Goal: Task Accomplishment & Management: Contribute content

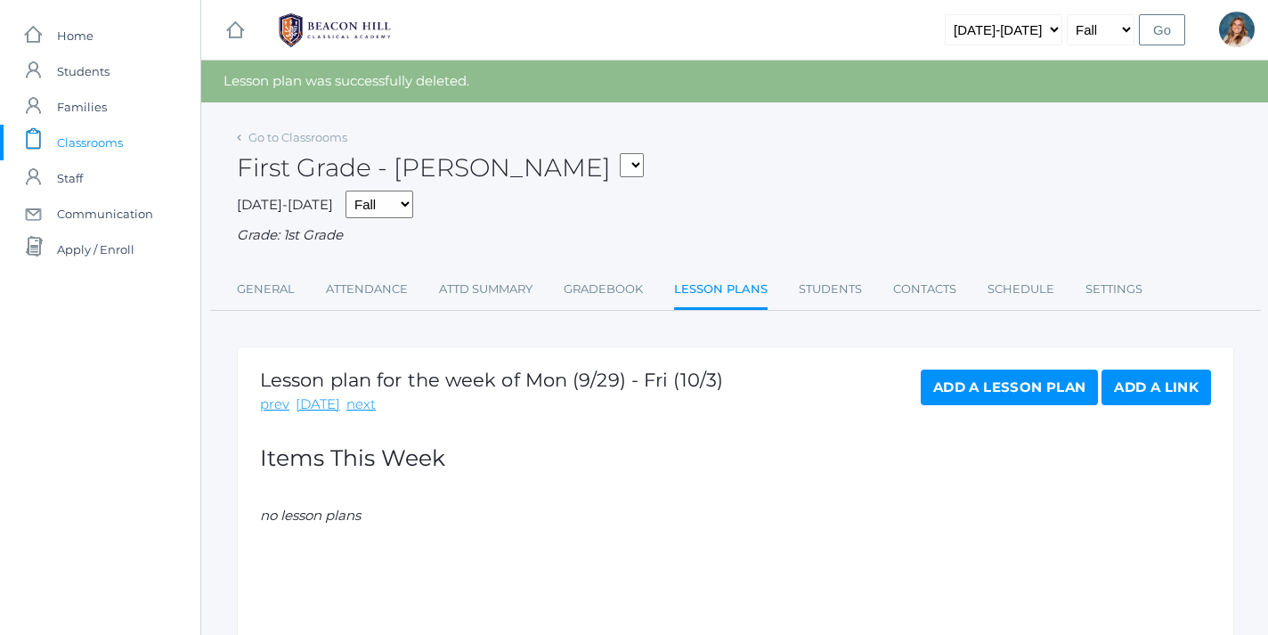
click at [258, 395] on div "Lesson plan for the week of Mon (9/29) - Fri (10/3) prev today next Add a Lesso…" at bounding box center [736, 524] width 998 height 356
click at [269, 399] on link "prev" at bounding box center [274, 405] width 29 height 20
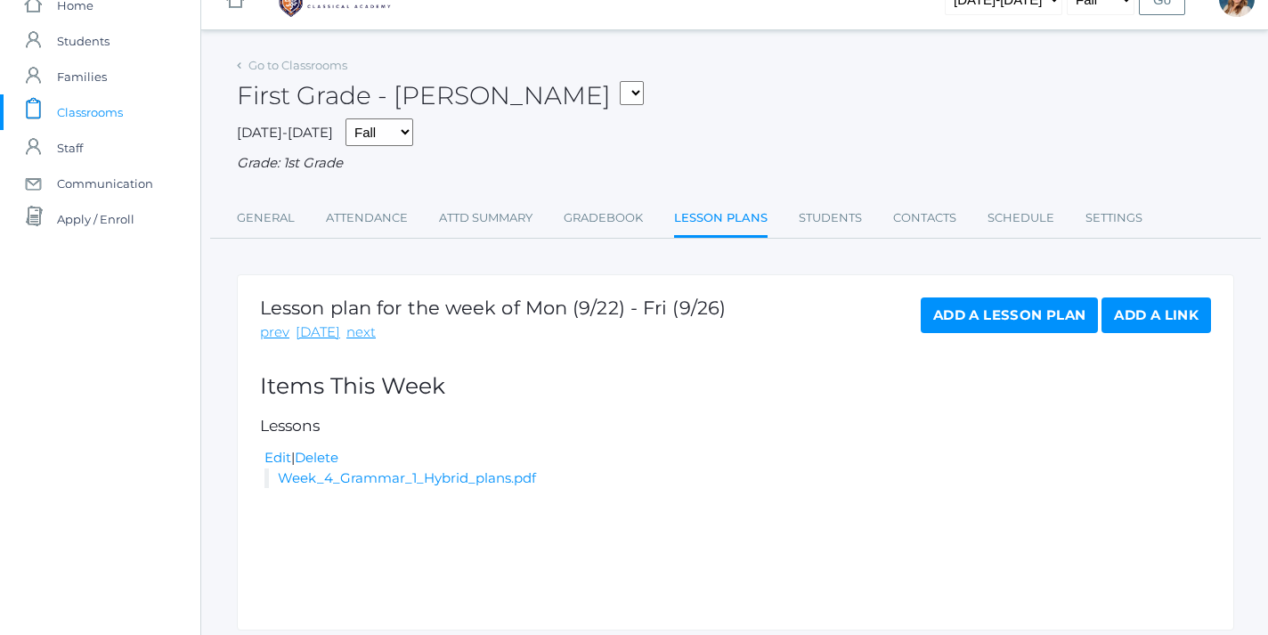
scroll to position [32, 0]
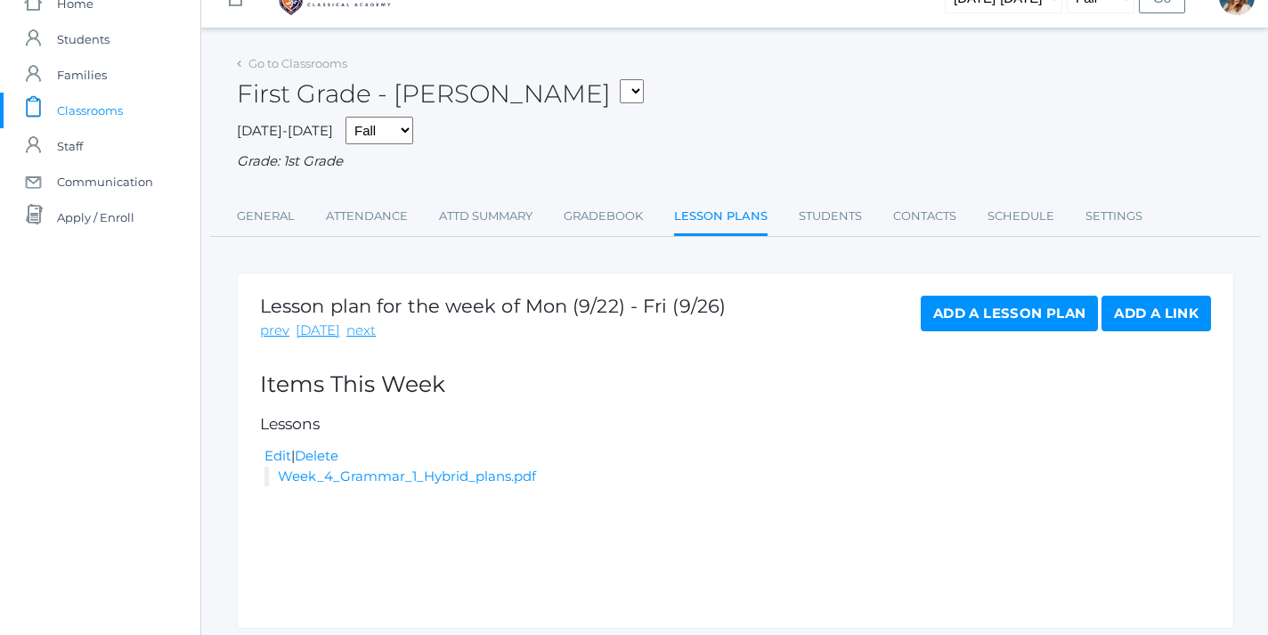
click at [1047, 296] on link "Add a Lesson Plan" at bounding box center [1009, 314] width 177 height 36
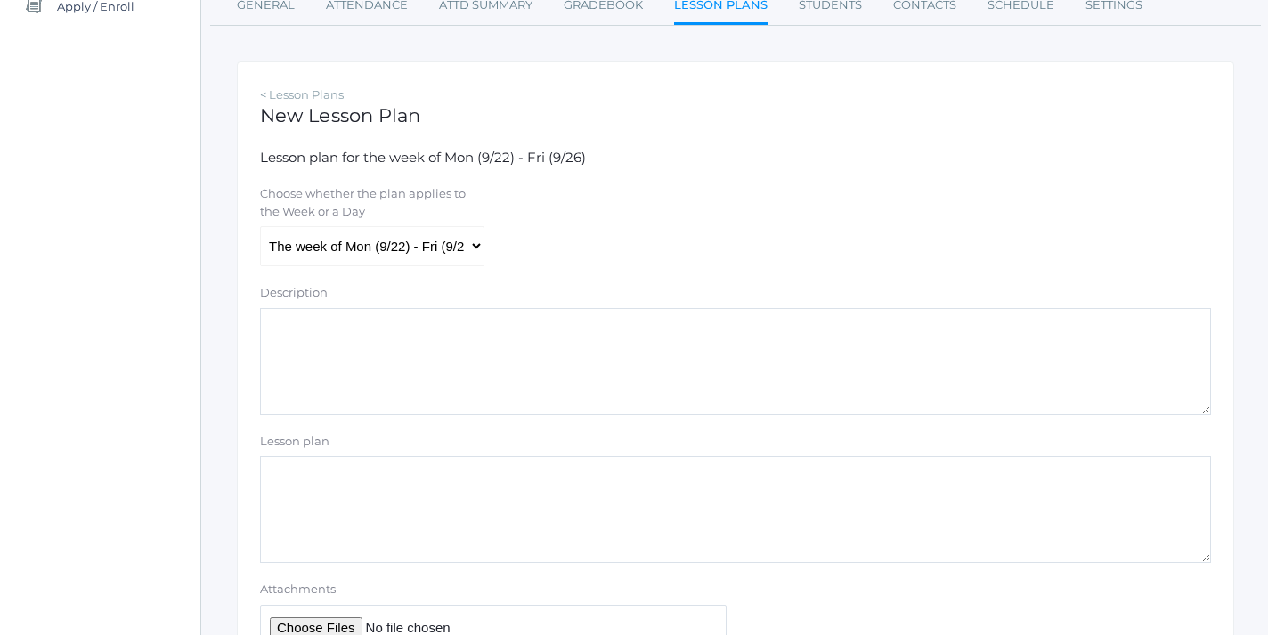
scroll to position [308, 0]
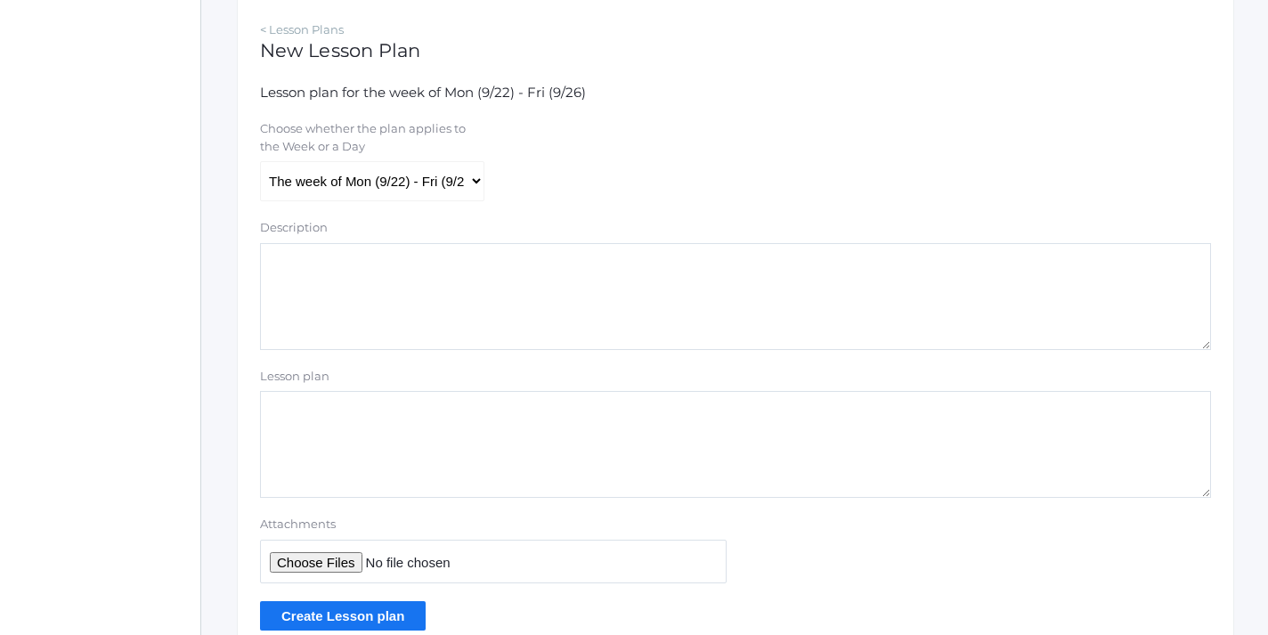
click at [334, 555] on input "Attachments" at bounding box center [493, 562] width 467 height 44
type input "C:\fakepath\1st grade Teacher Lesson Plans Week 5.pdf"
click at [378, 601] on input "Create Lesson plan" at bounding box center [343, 615] width 166 height 29
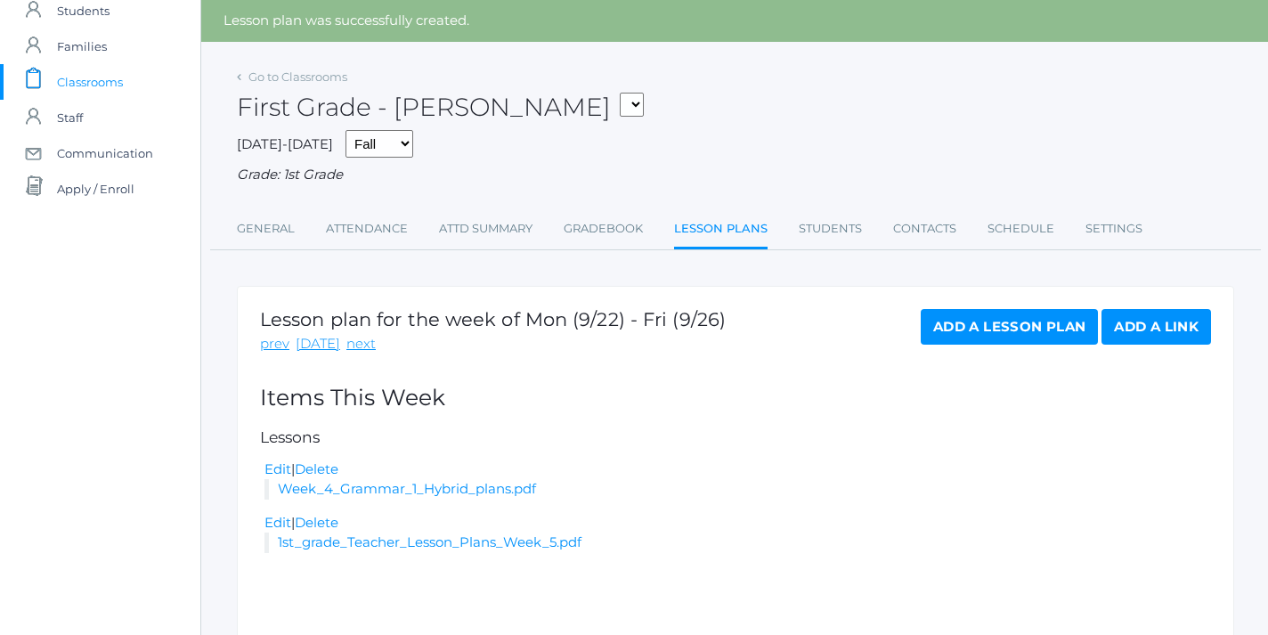
scroll to position [91, 0]
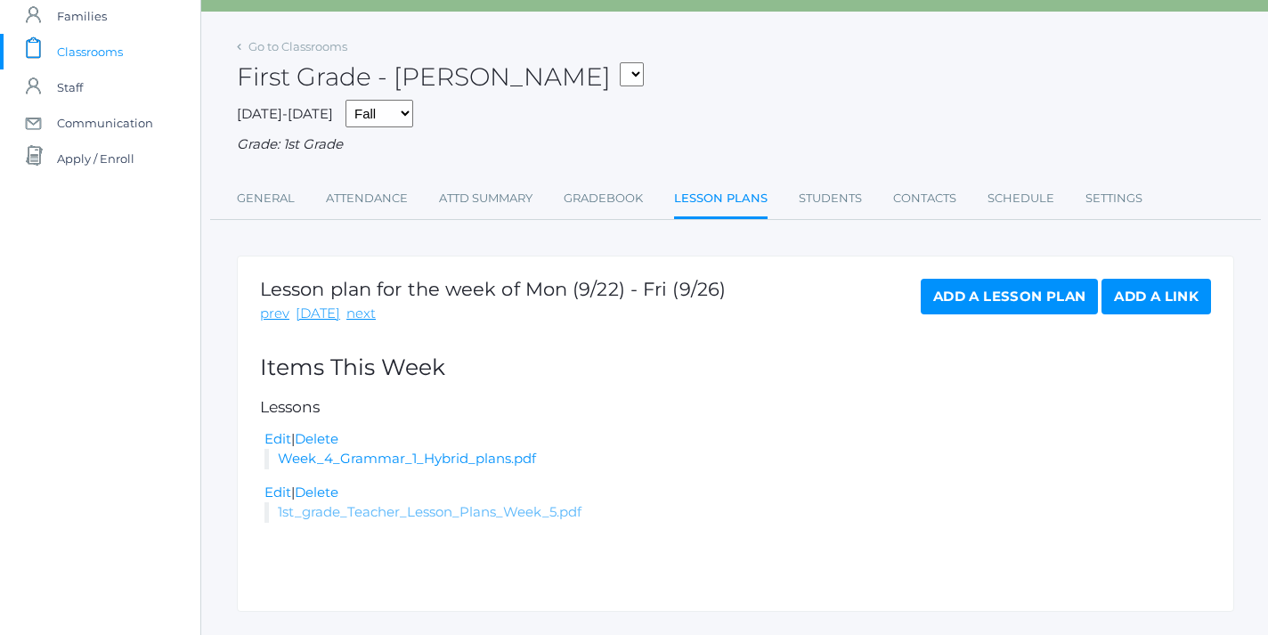
click at [469, 507] on link "1st_grade_Teacher_Lesson_Plans_Week_5.pdf" at bounding box center [430, 511] width 304 height 17
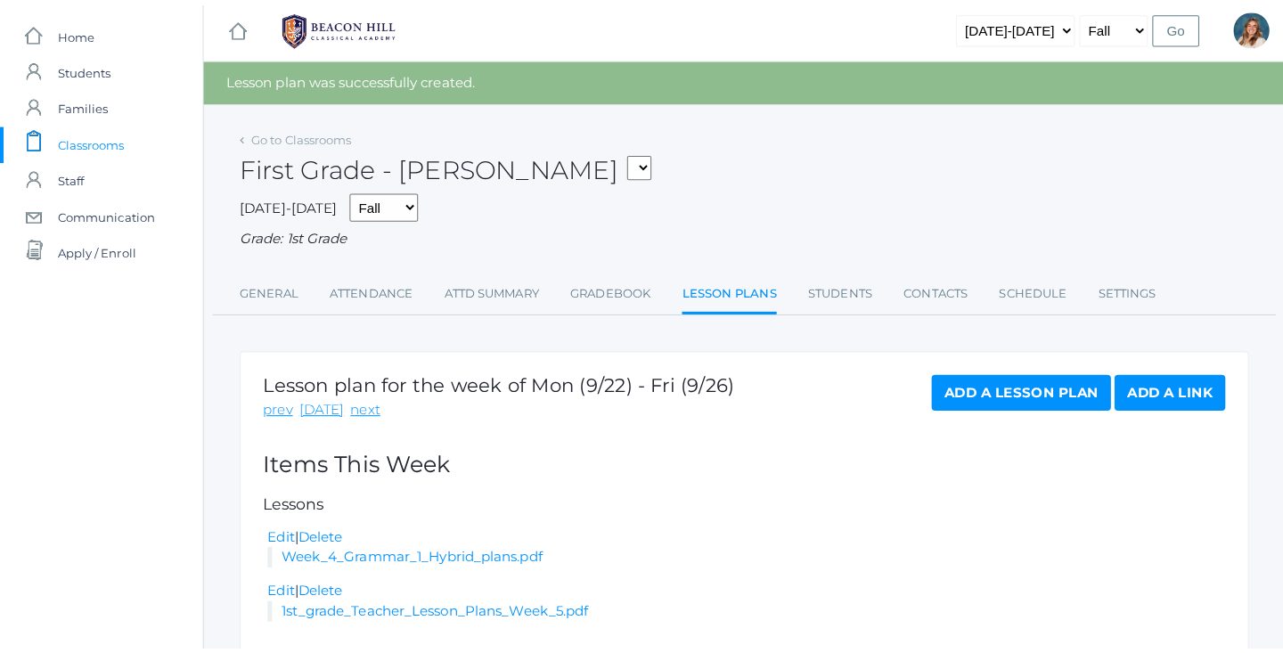
scroll to position [5, 0]
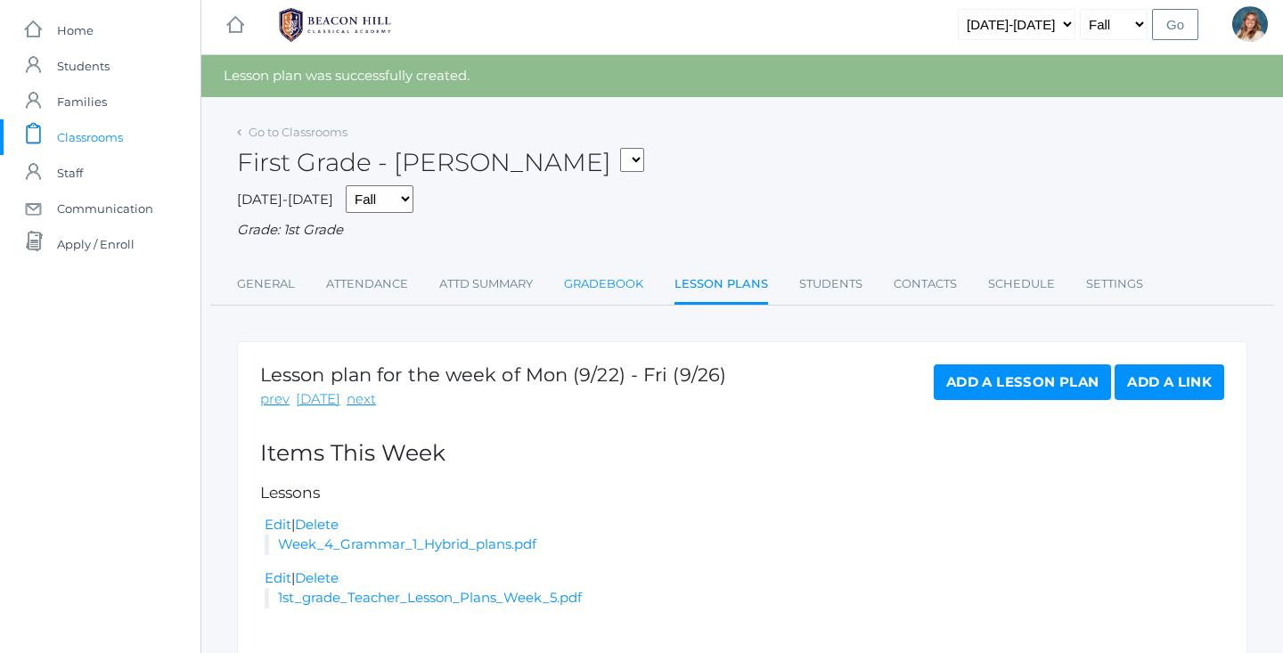
click at [636, 279] on link "Gradebook" at bounding box center [603, 284] width 79 height 36
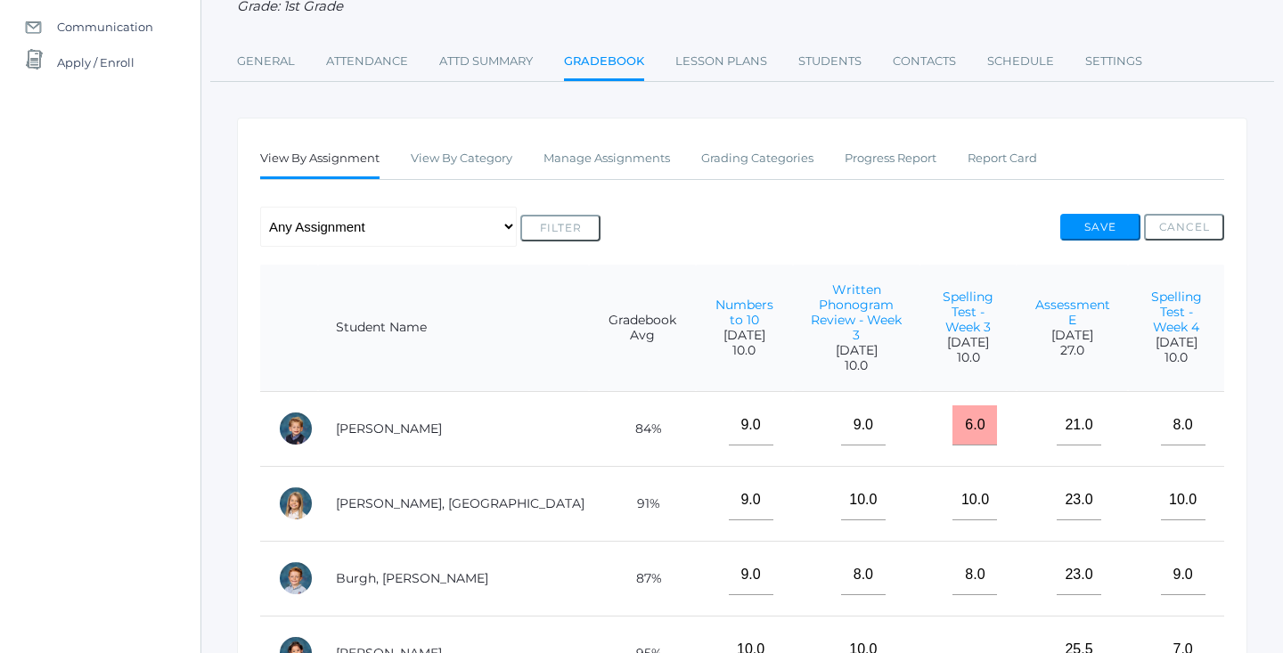
scroll to position [186, 0]
click at [580, 159] on link "Manage Assignments" at bounding box center [606, 160] width 126 height 36
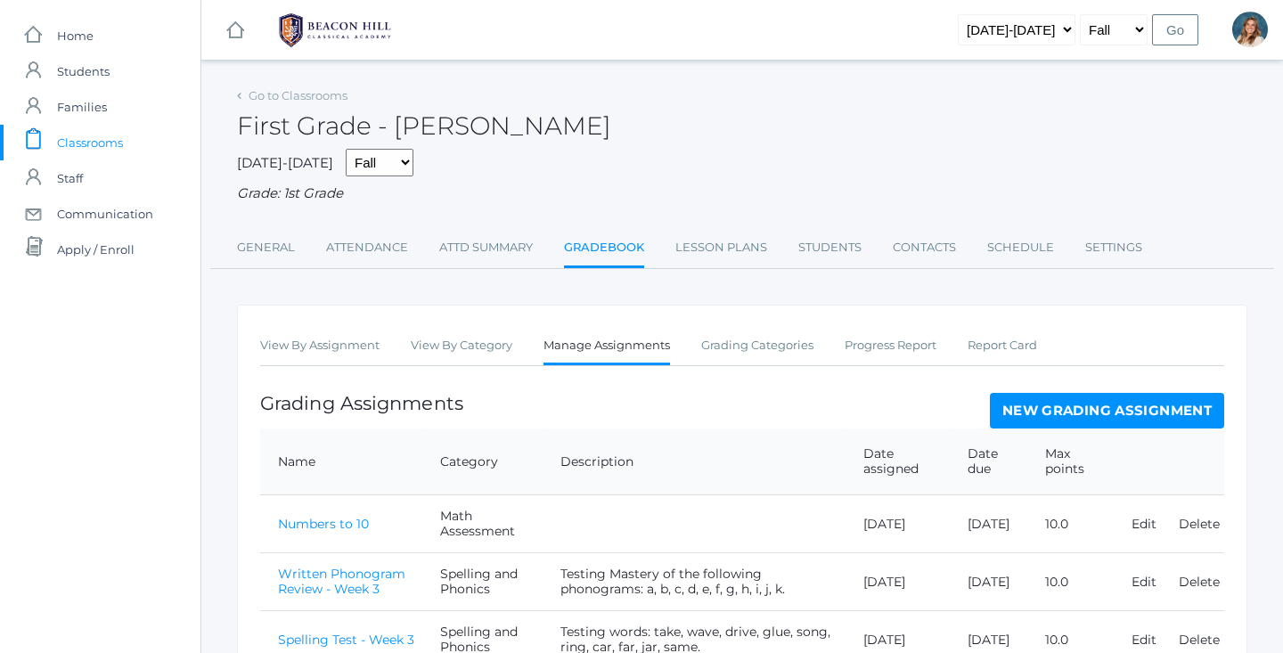
click at [1036, 410] on link "New Grading Assignment" at bounding box center [1107, 411] width 234 height 36
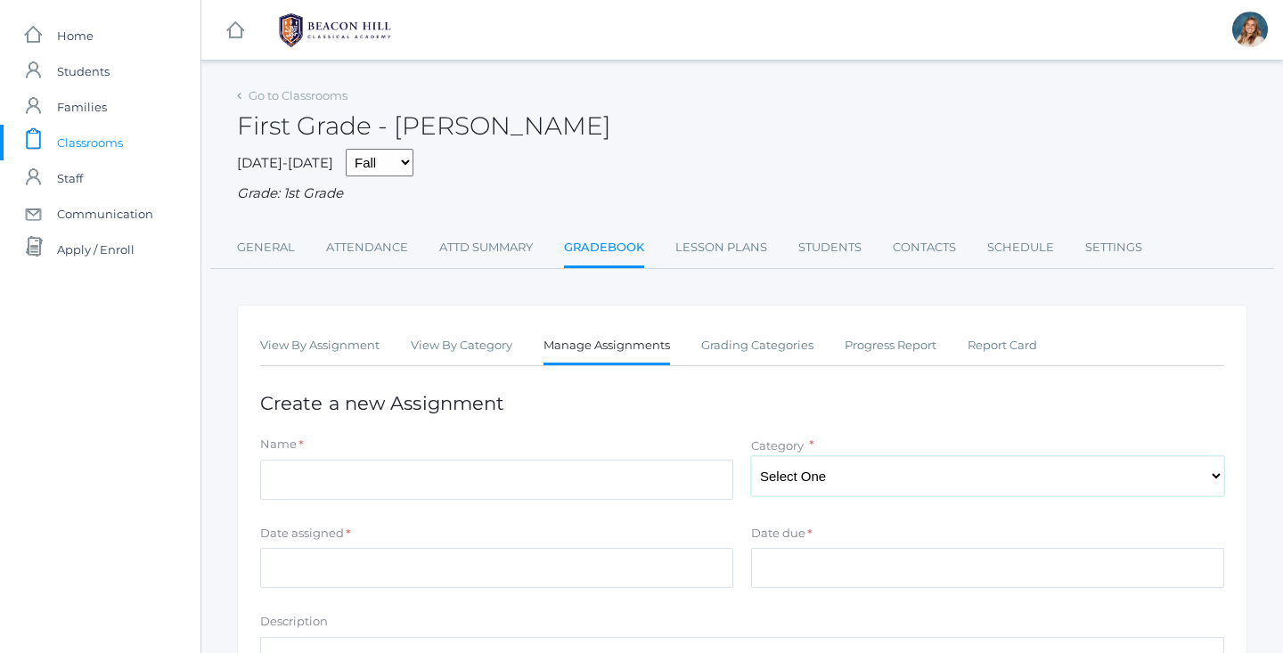
select select "1055"
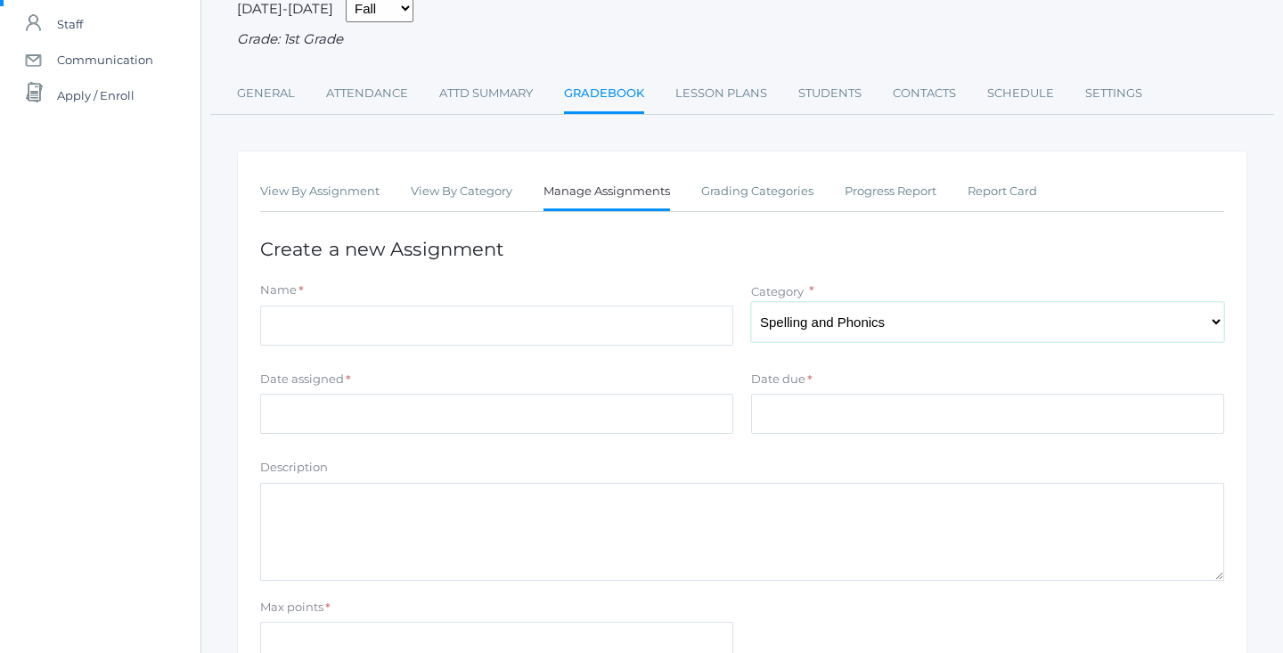
scroll to position [202, 0]
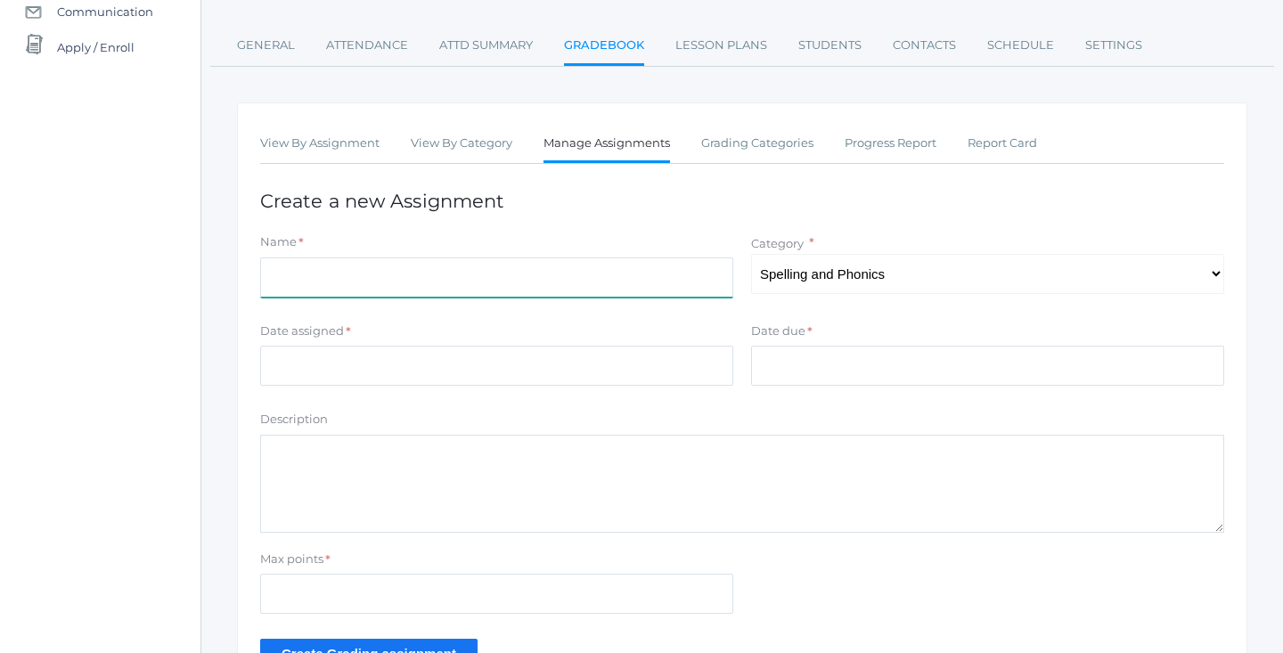
click at [480, 270] on input "Name" at bounding box center [496, 277] width 473 height 40
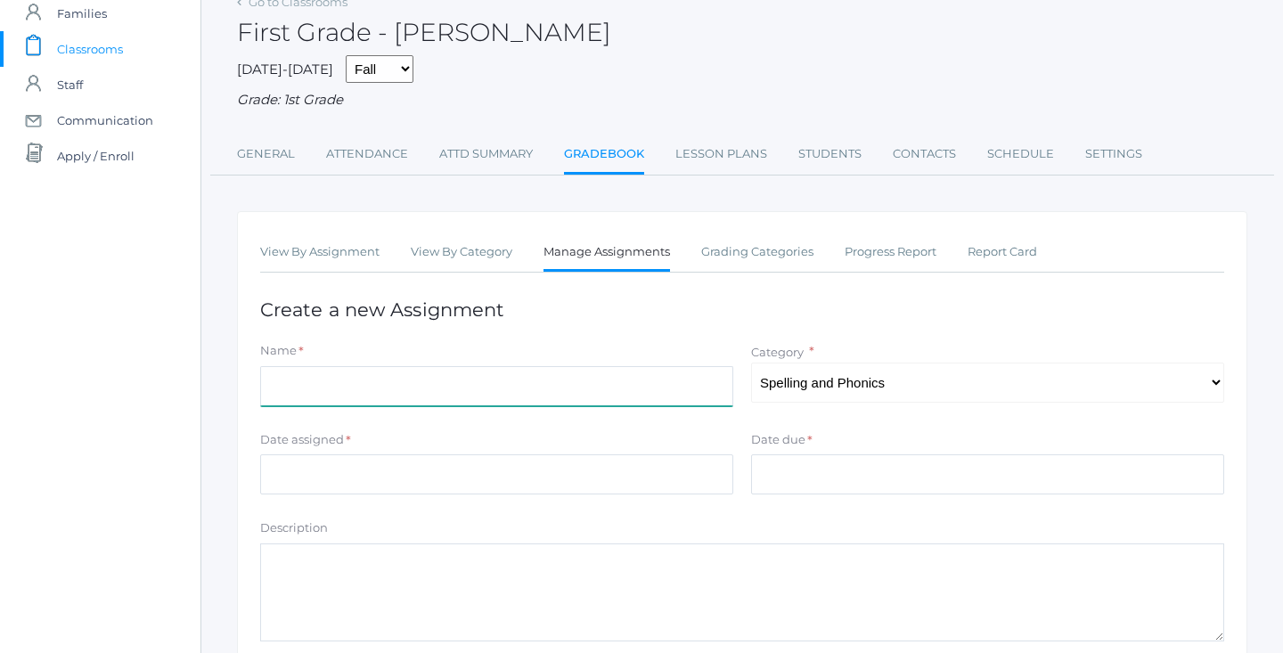
scroll to position [83, 0]
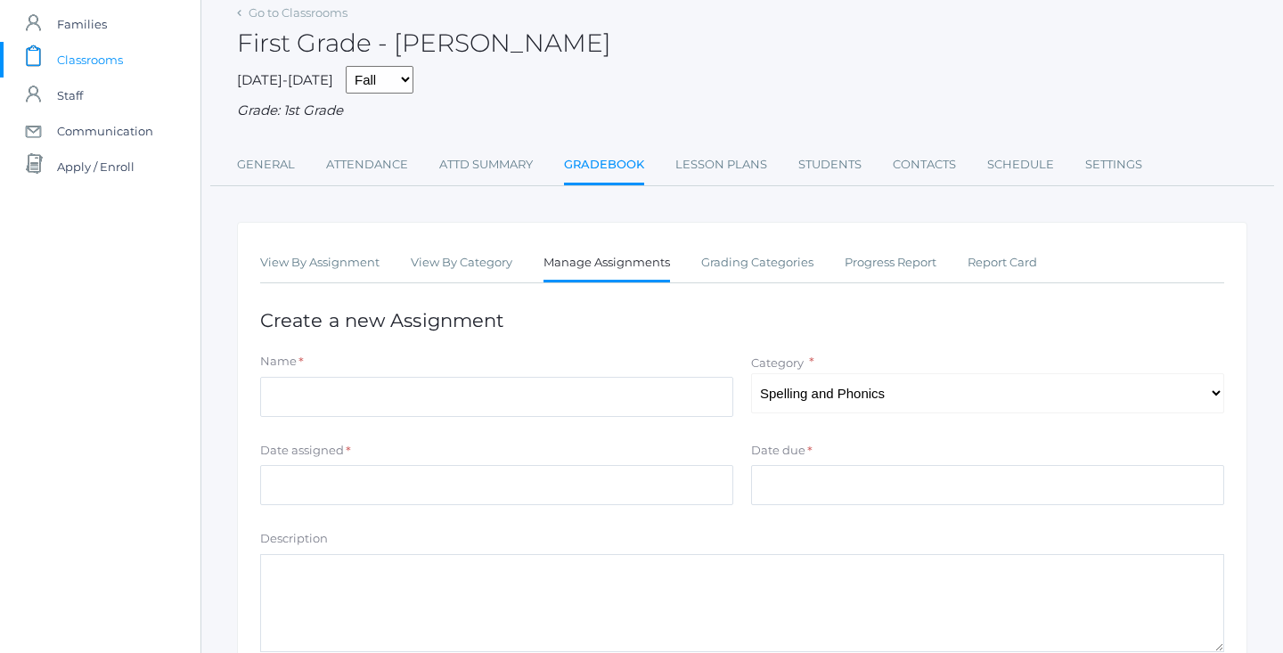
click at [606, 255] on link "Manage Assignments" at bounding box center [606, 264] width 126 height 38
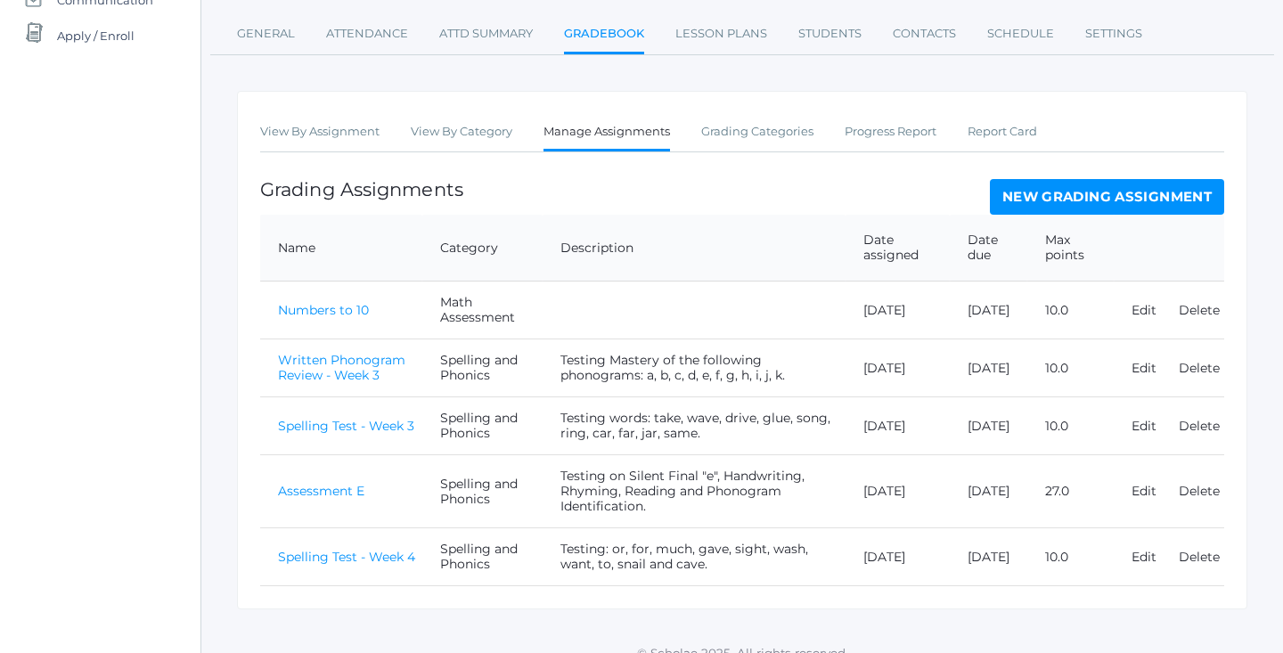
scroll to position [210, 0]
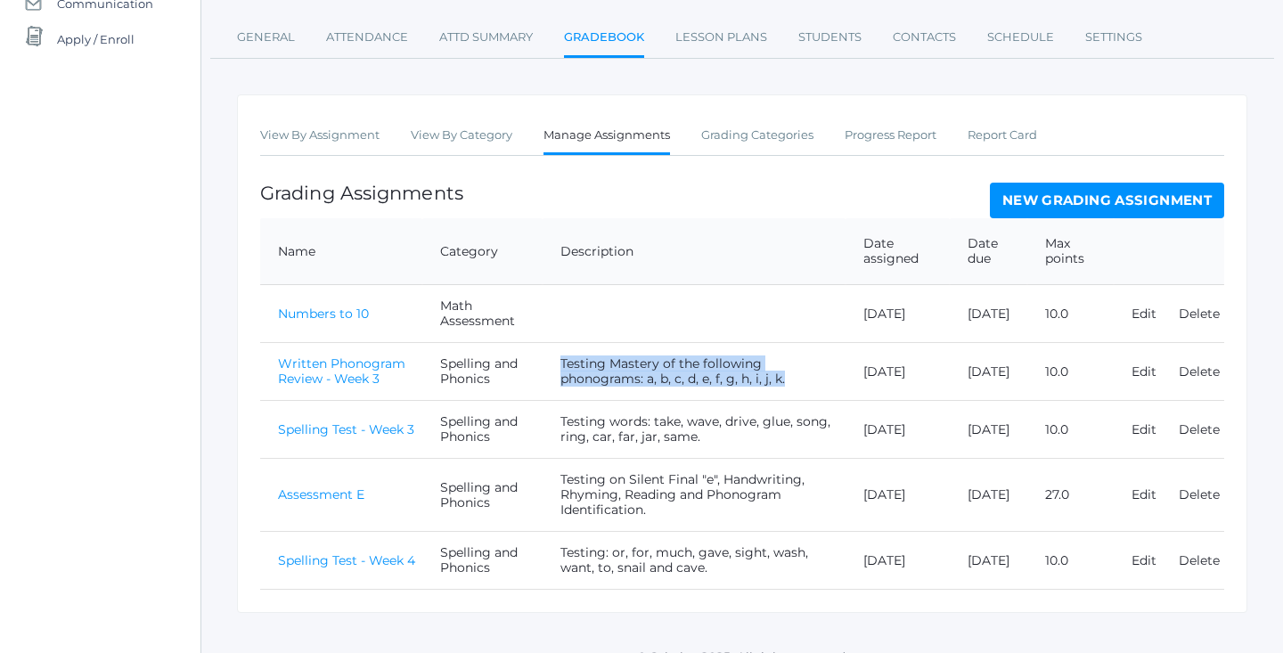
drag, startPoint x: 647, startPoint y: 365, endPoint x: 538, endPoint y: 347, distance: 110.1
click at [542, 347] on td "Testing Mastery of the following phonograms: a, b, c, d, e, f, g, h, i, j, k." at bounding box center [693, 372] width 303 height 58
copy td "Testing Mastery of the following phonograms: a, b, c, d, e, f, g, h, i, j, k."
click at [670, 389] on td "Testing Mastery of the following phonograms: a, b, c, d, e, f, g, h, i, j, k." at bounding box center [693, 372] width 303 height 58
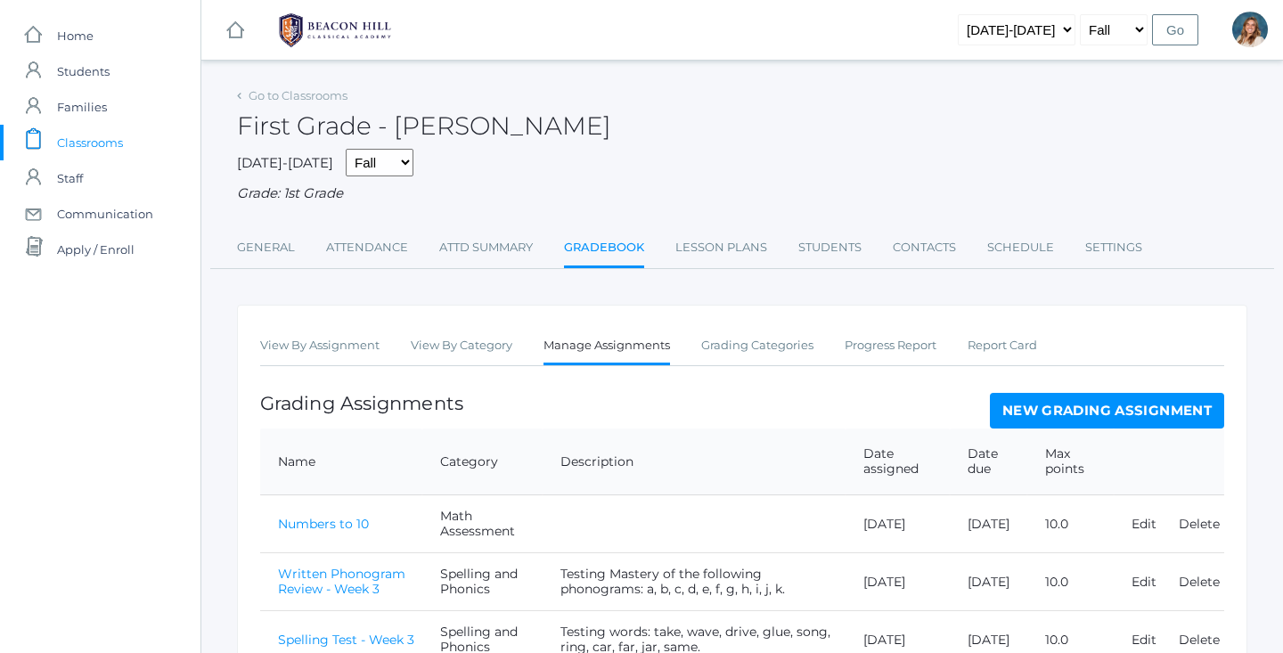
scroll to position [0, 0]
click at [83, 151] on span "Classrooms" at bounding box center [90, 143] width 66 height 36
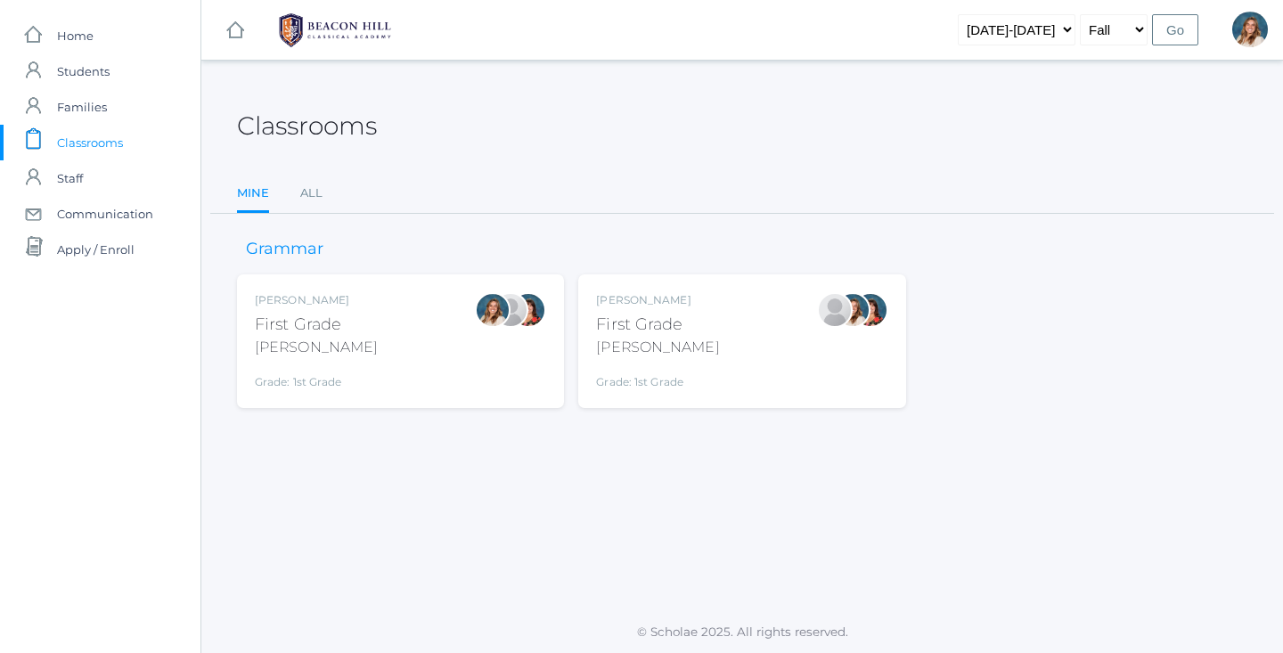
click at [387, 367] on div "[PERSON_NAME] First Grade [PERSON_NAME] Grade: 1st Grade 01LA" at bounding box center [400, 341] width 291 height 98
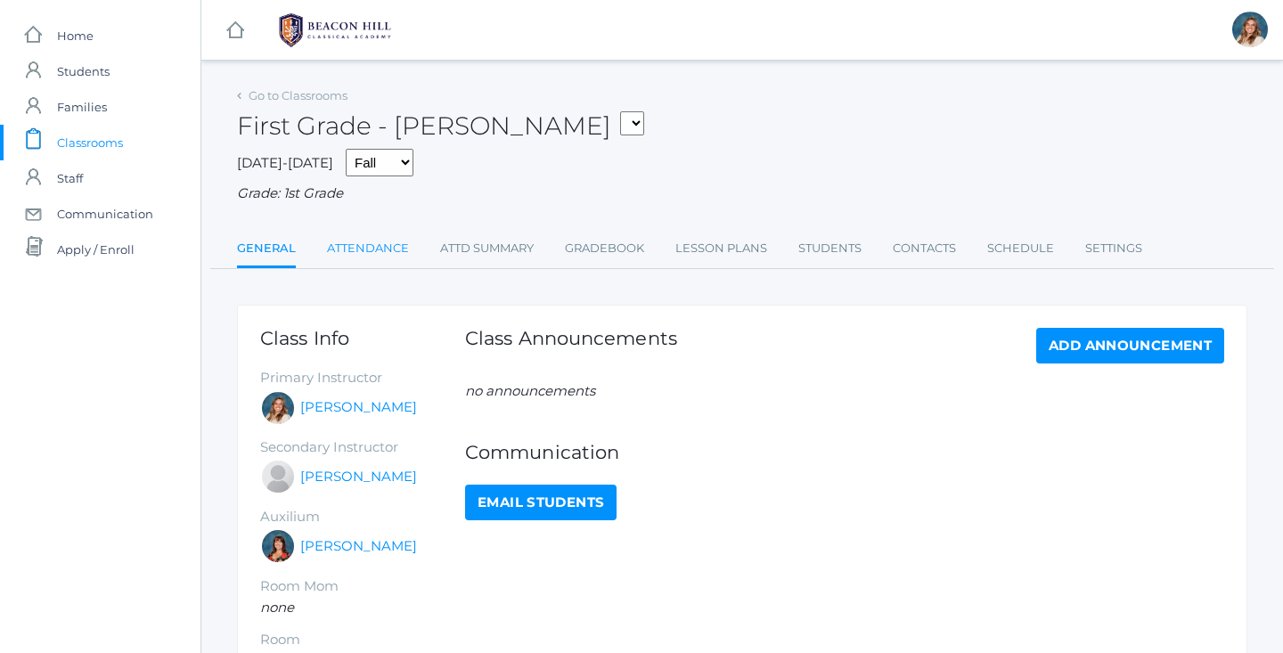
click at [365, 236] on link "Attendance" at bounding box center [368, 249] width 82 height 36
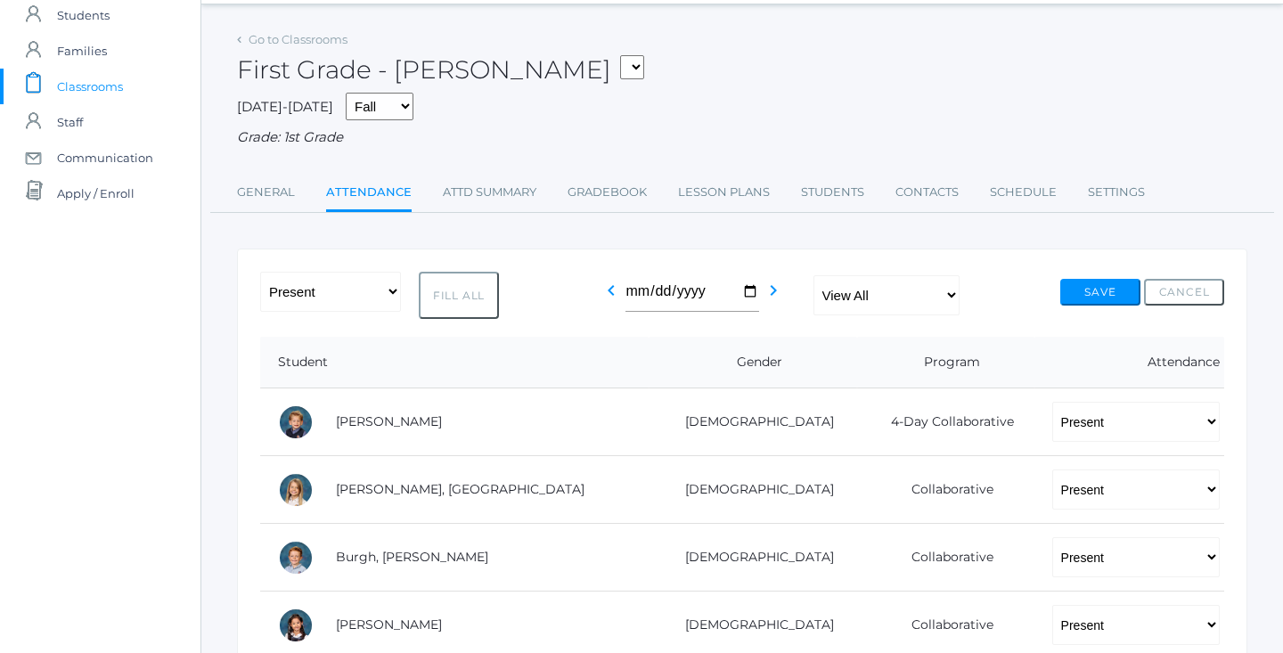
scroll to position [68, 0]
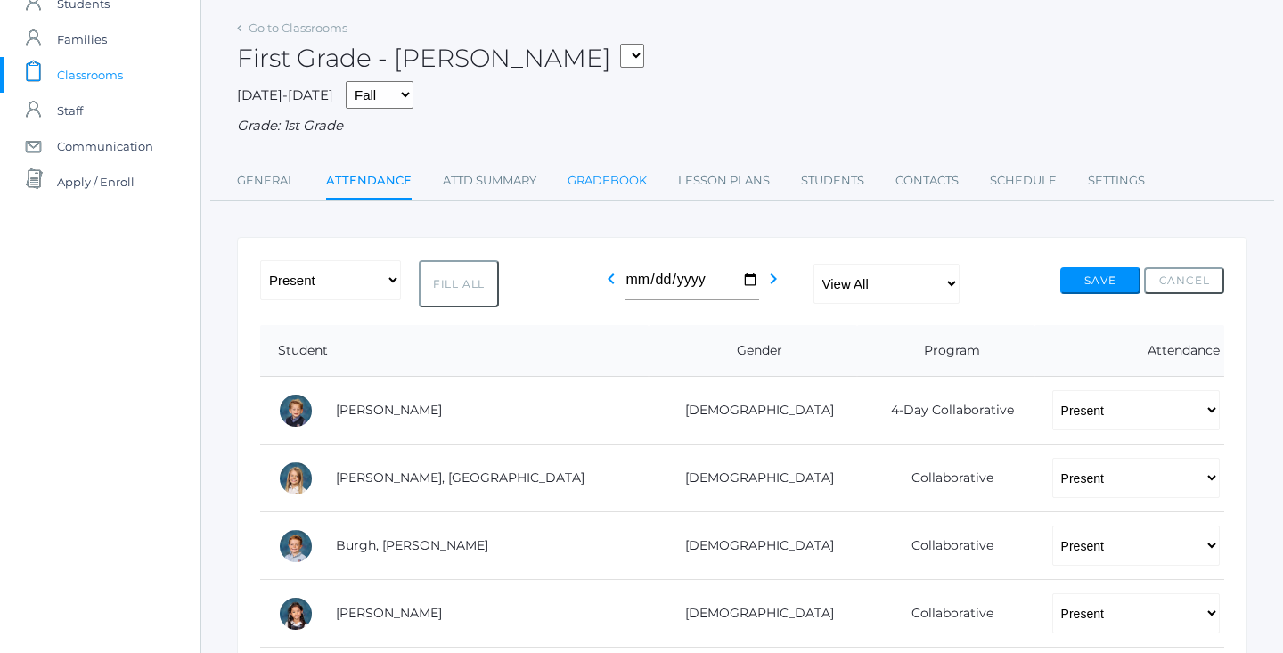
click at [581, 167] on link "Gradebook" at bounding box center [606, 181] width 79 height 36
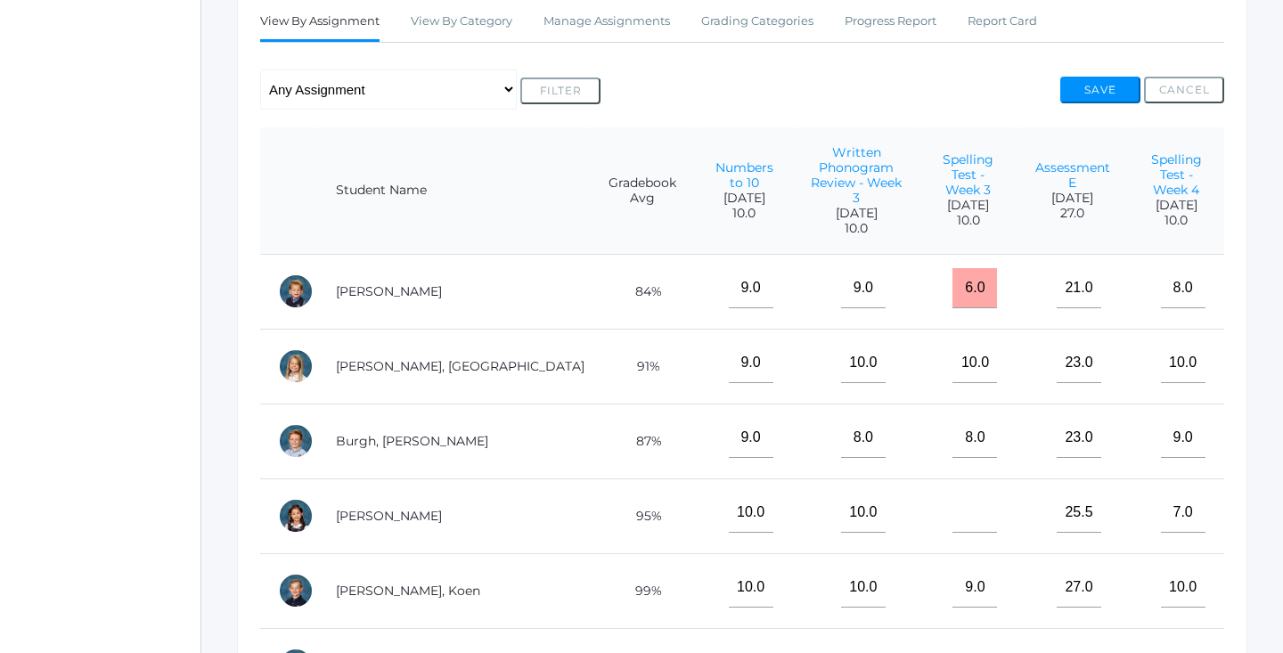
scroll to position [325, 0]
drag, startPoint x: 801, startPoint y: 184, endPoint x: 734, endPoint y: 183, distance: 66.8
click at [811, 205] on span "[DATE]" at bounding box center [857, 212] width 93 height 15
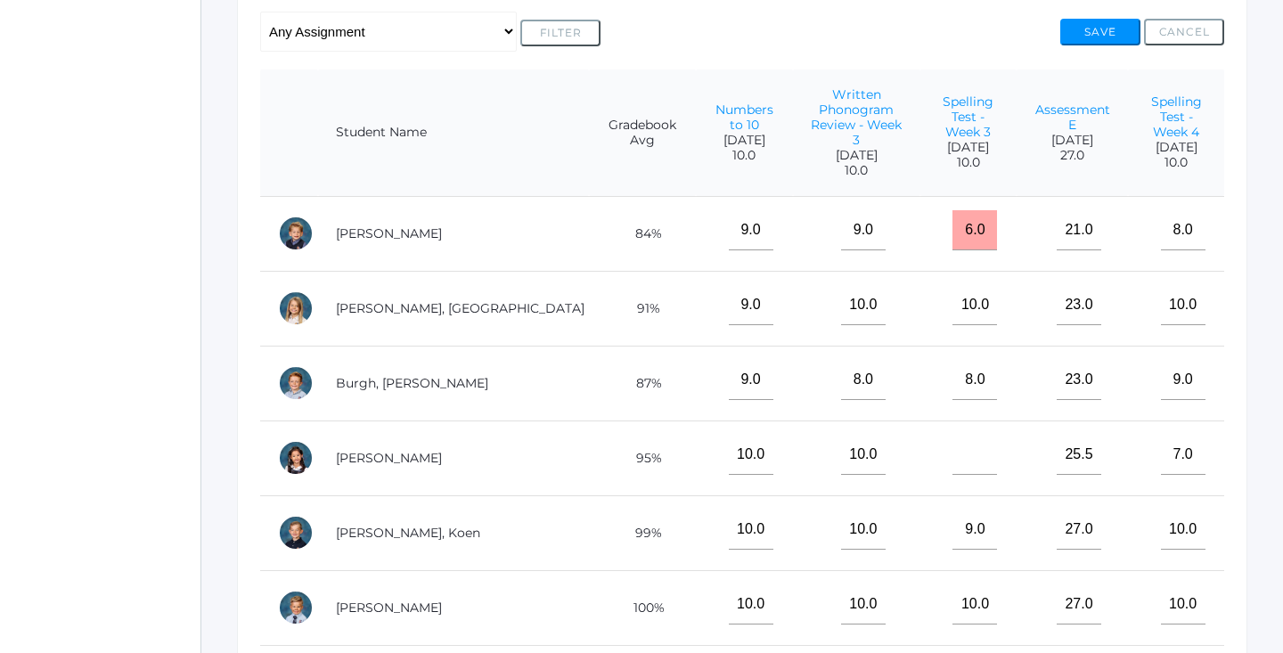
scroll to position [379, 0]
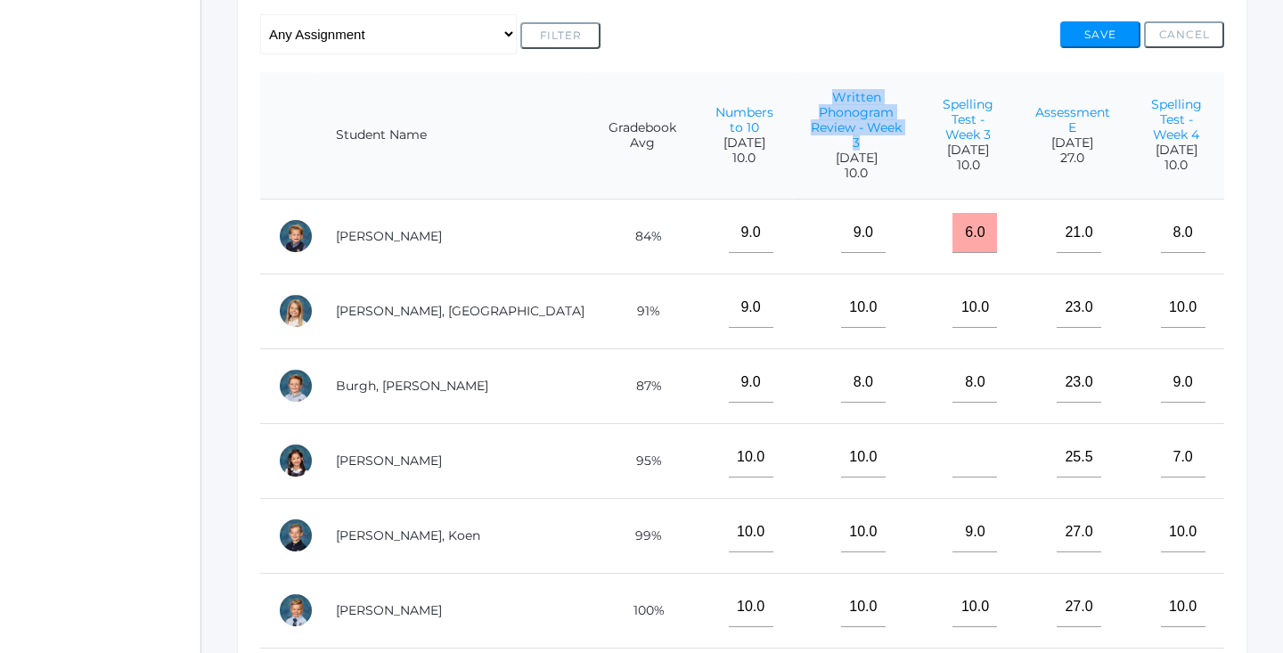
drag, startPoint x: 825, startPoint y: 112, endPoint x: 699, endPoint y: 95, distance: 126.7
click at [793, 95] on th "Written Phonogram Review - Week 3 2025-09-12 10.0" at bounding box center [857, 135] width 128 height 127
click at [793, 74] on th "Written Phonogram Review - Week 3 2025-09-12 10.0" at bounding box center [857, 135] width 128 height 127
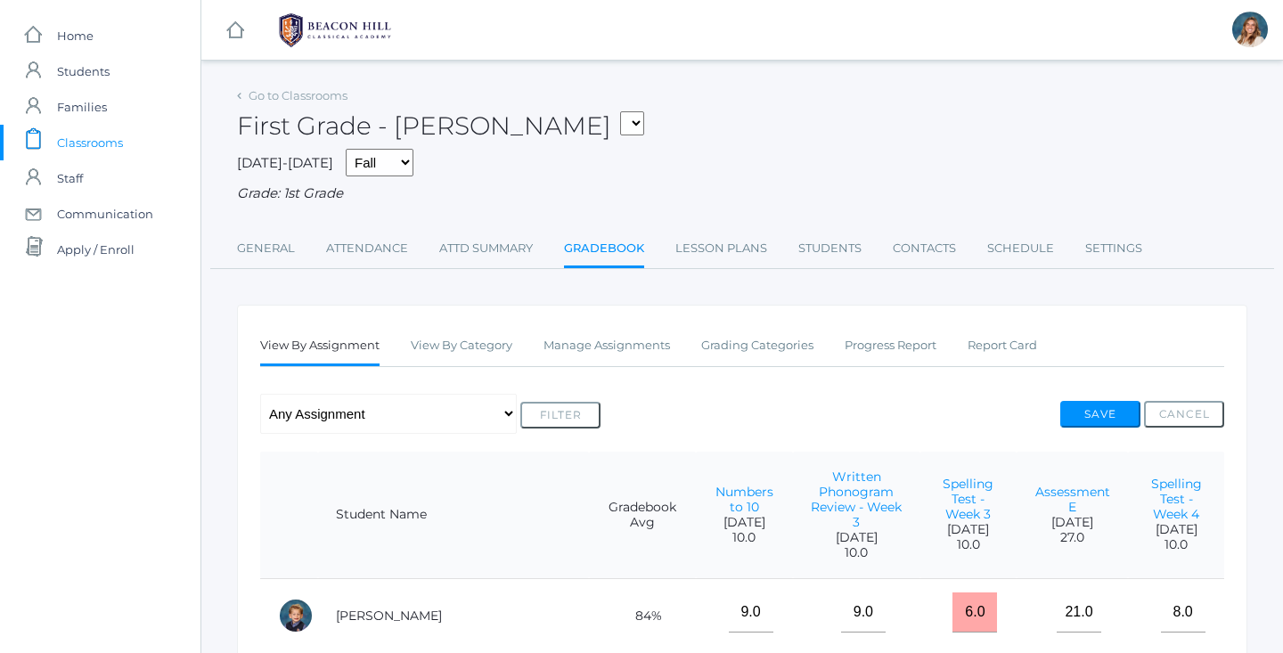
scroll to position [0, 0]
